Goal: Task Accomplishment & Management: Manage account settings

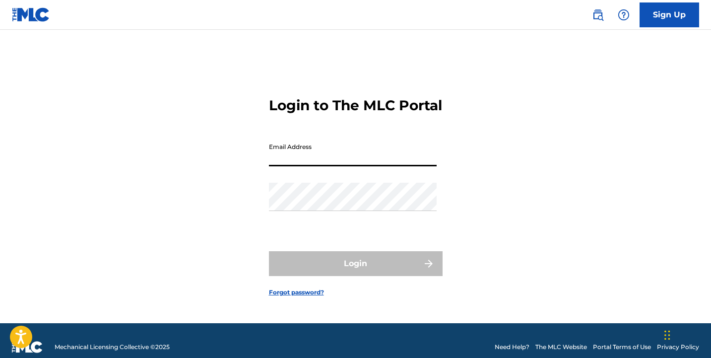
type input "[EMAIL_ADDRESS][DOMAIN_NAME]"
click at [355, 272] on button "Login" at bounding box center [356, 263] width 174 height 25
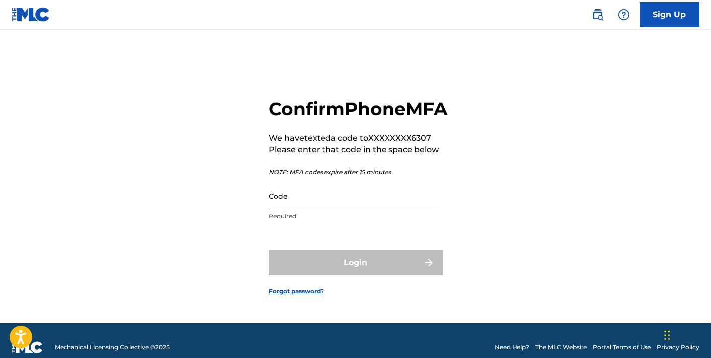
click at [25, 11] on img at bounding box center [31, 14] width 38 height 14
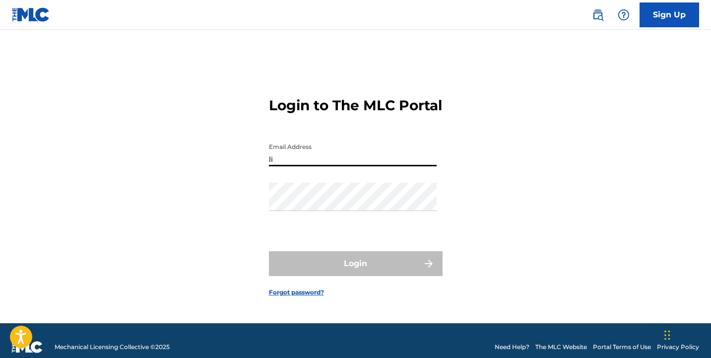
type input "[EMAIL_ADDRESS][DOMAIN_NAME]"
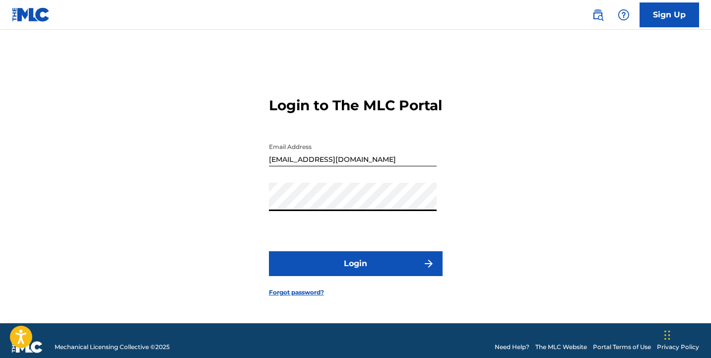
click at [341, 276] on button "Login" at bounding box center [356, 263] width 174 height 25
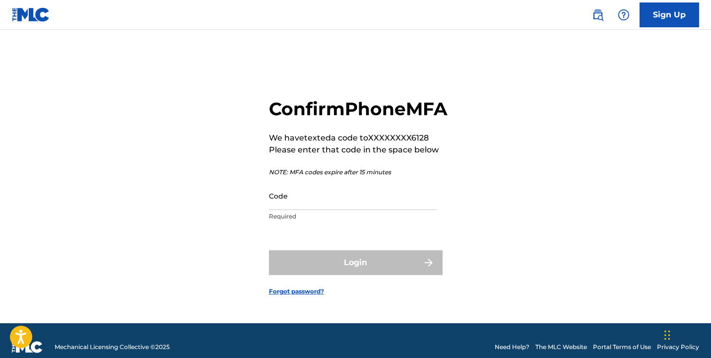
click at [323, 210] on input "Code" at bounding box center [353, 196] width 168 height 28
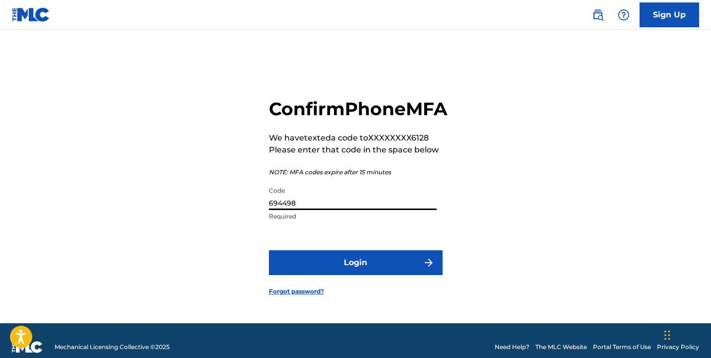
type input "694498"
click at [346, 271] on button "Login" at bounding box center [356, 262] width 174 height 25
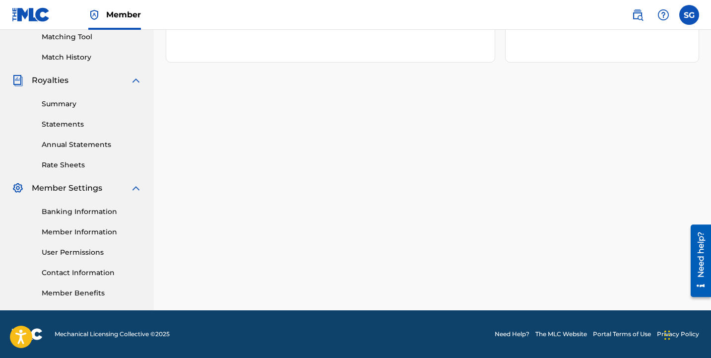
scroll to position [258, 0]
click at [520, 330] on link "Need Help?" at bounding box center [512, 333] width 35 height 9
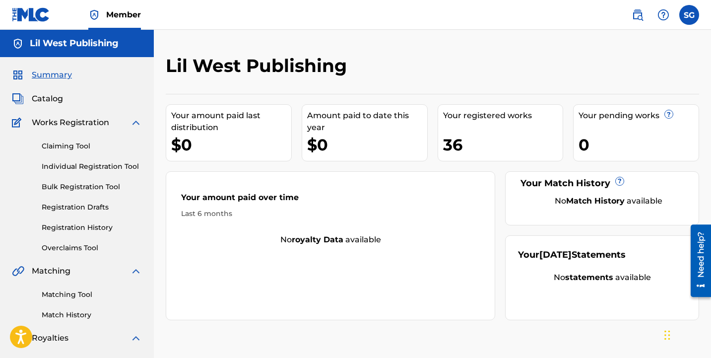
scroll to position [0, 0]
click at [690, 12] on label at bounding box center [689, 15] width 20 height 20
click at [689, 15] on input "SG [PERSON_NAME] [EMAIL_ADDRESS][DOMAIN_NAME] Notification Preferences Profile …" at bounding box center [689, 15] width 0 height 0
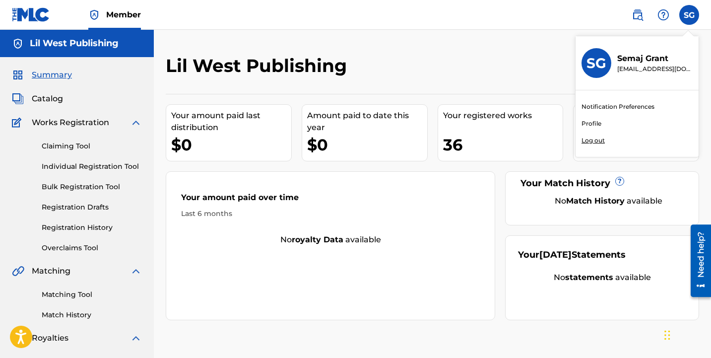
click at [670, 11] on div at bounding box center [663, 15] width 20 height 20
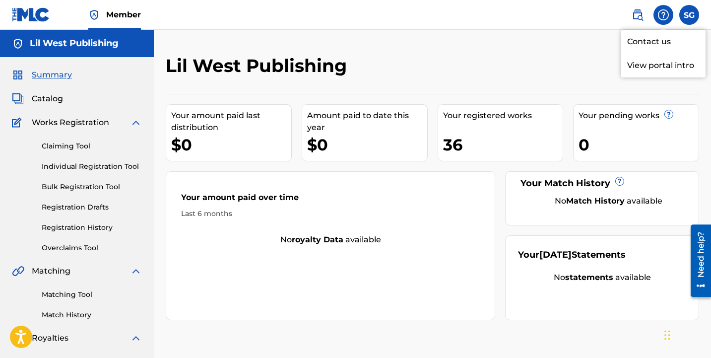
click at [651, 38] on link "Contact us" at bounding box center [663, 42] width 84 height 24
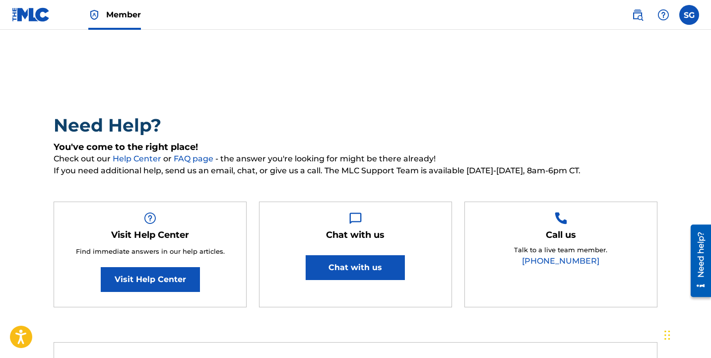
scroll to position [9, 0]
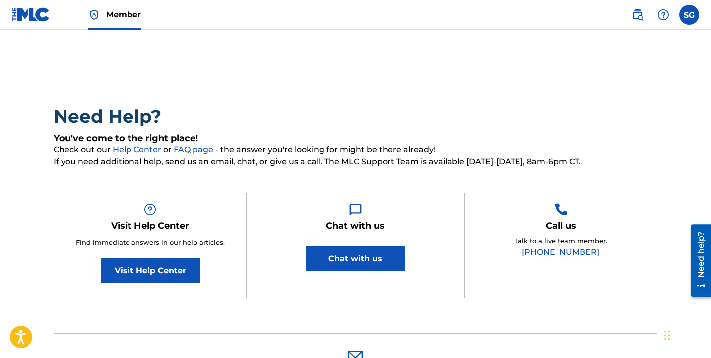
click at [692, 20] on label at bounding box center [689, 15] width 20 height 20
click at [689, 15] on input "SG [PERSON_NAME] [EMAIL_ADDRESS][DOMAIN_NAME] Notification Preferences Profile …" at bounding box center [689, 15] width 0 height 0
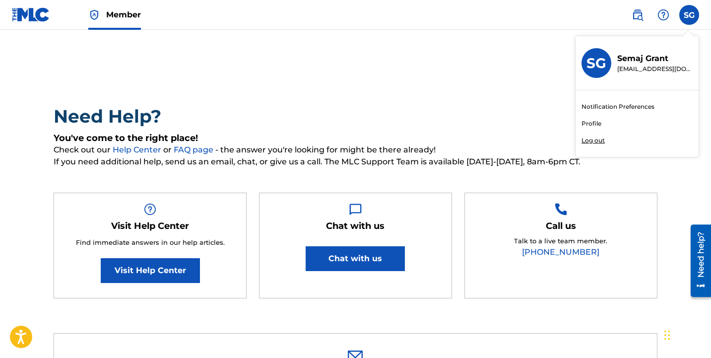
click at [9, 12] on nav "Member SG SG [PERSON_NAME] [EMAIL_ADDRESS][DOMAIN_NAME] Notification Preference…" at bounding box center [355, 15] width 711 height 30
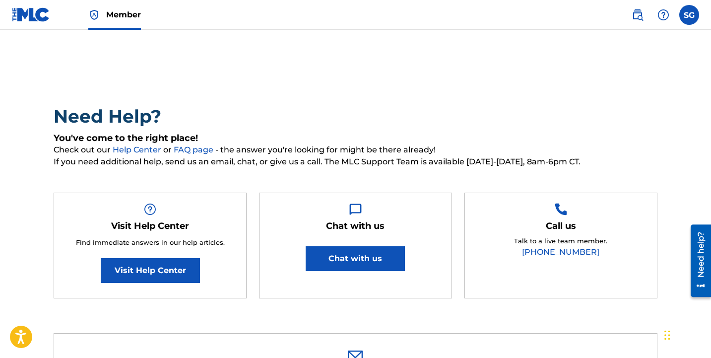
click at [33, 17] on img at bounding box center [31, 14] width 38 height 14
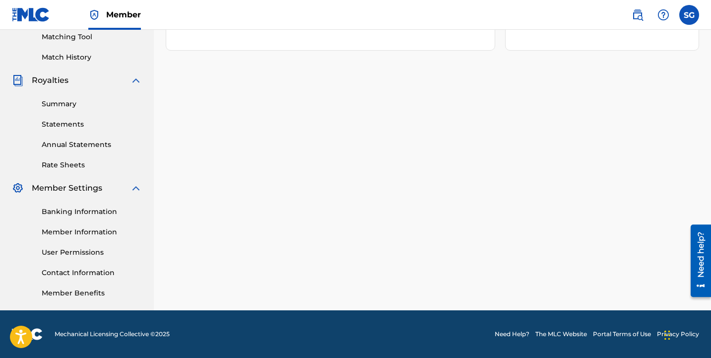
scroll to position [258, 0]
click at [82, 213] on link "Banking Information" at bounding box center [92, 211] width 100 height 10
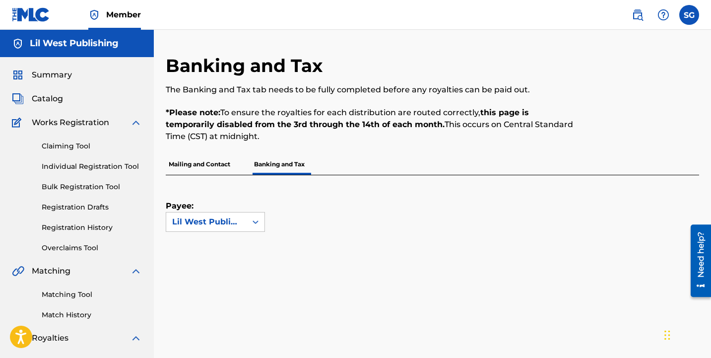
click at [212, 160] on p "Mailing and Contact" at bounding box center [199, 164] width 67 height 21
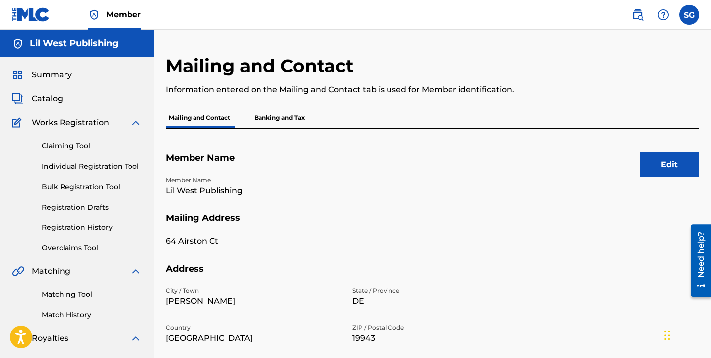
click at [286, 121] on p "Banking and Tax" at bounding box center [279, 117] width 57 height 21
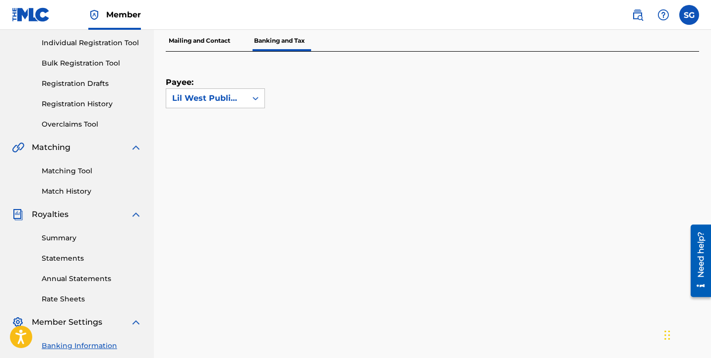
scroll to position [126, 0]
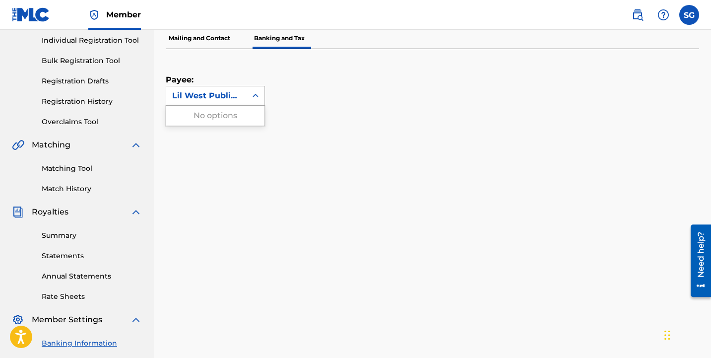
click at [239, 90] on div "Lil West Publishing" at bounding box center [206, 96] width 68 height 12
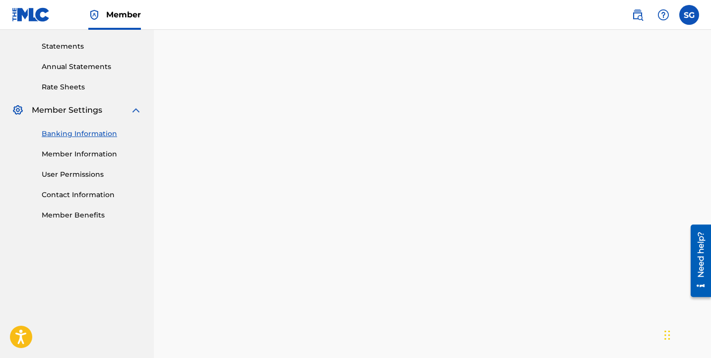
scroll to position [334, 0]
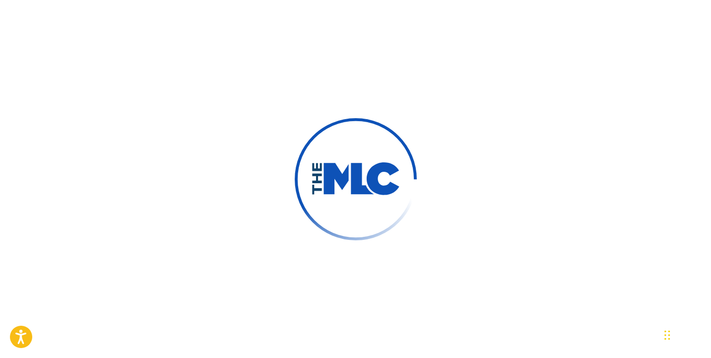
type input "Semaj"
type input "Grant"
type input "[EMAIL_ADDRESS][DOMAIN_NAME]"
